Goal: Information Seeking & Learning: Learn about a topic

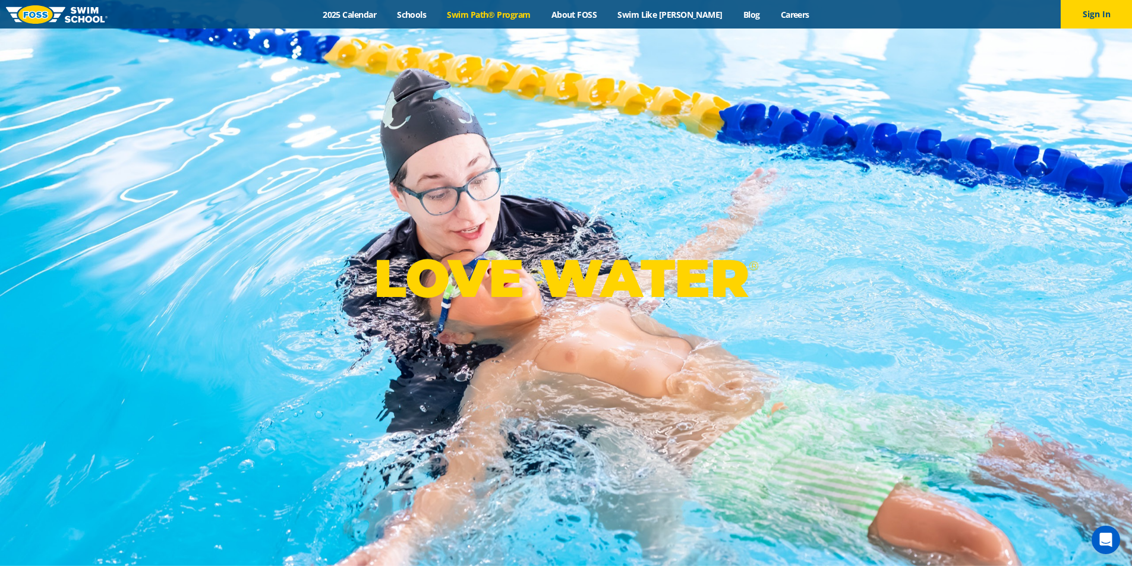
click at [520, 12] on link "Swim Path® Program" at bounding box center [489, 14] width 104 height 11
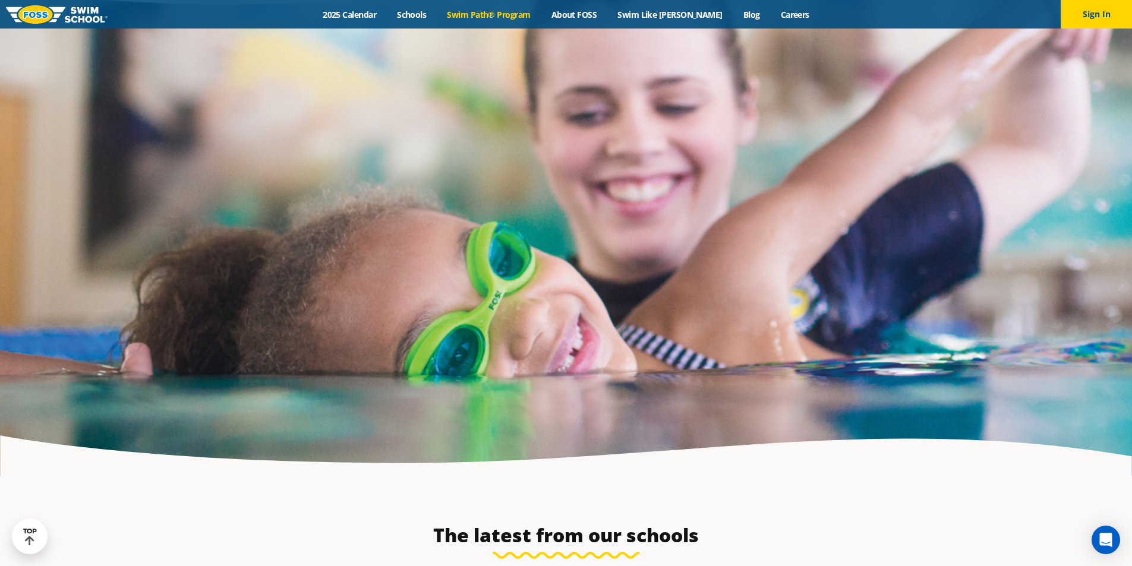
scroll to position [3269, 0]
